Goal: Information Seeking & Learning: Learn about a topic

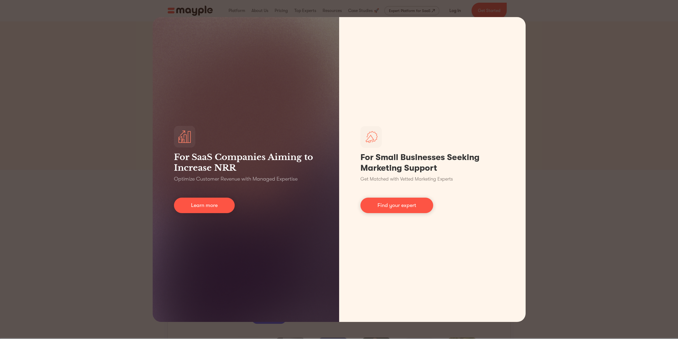
click at [545, 34] on div "For SaaS Companies Aiming to Increase NRR Optimize Customer Revenue with Manage…" at bounding box center [339, 169] width 678 height 339
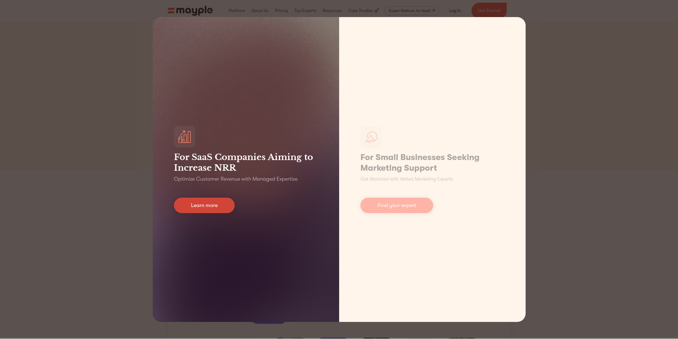
click at [219, 200] on link "Learn more" at bounding box center [204, 204] width 61 height 15
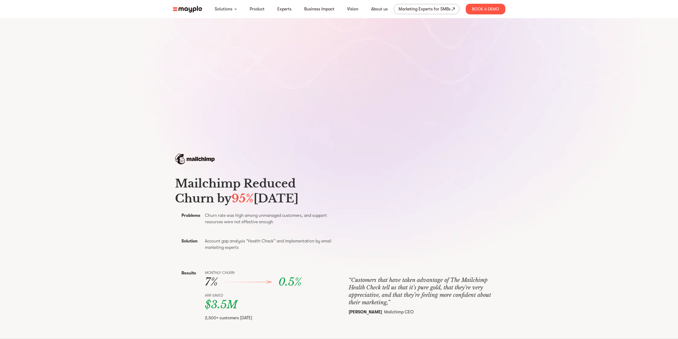
scroll to position [186, 0]
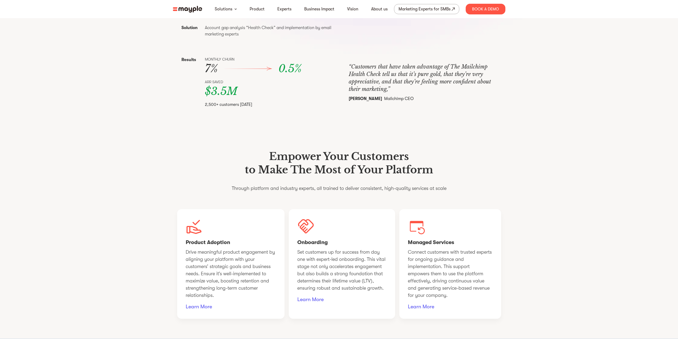
click at [261, 162] on div "Empower Your Customers to Make The Most of Your Platform Through platform and i…" at bounding box center [339, 234] width 341 height 220
